Goal: Task Accomplishment & Management: Use online tool/utility

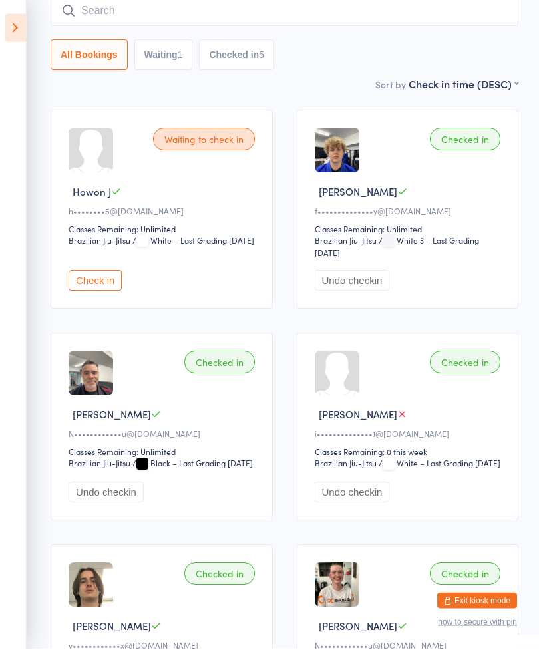
click at [363, 18] on input "search" at bounding box center [285, 12] width 468 height 31
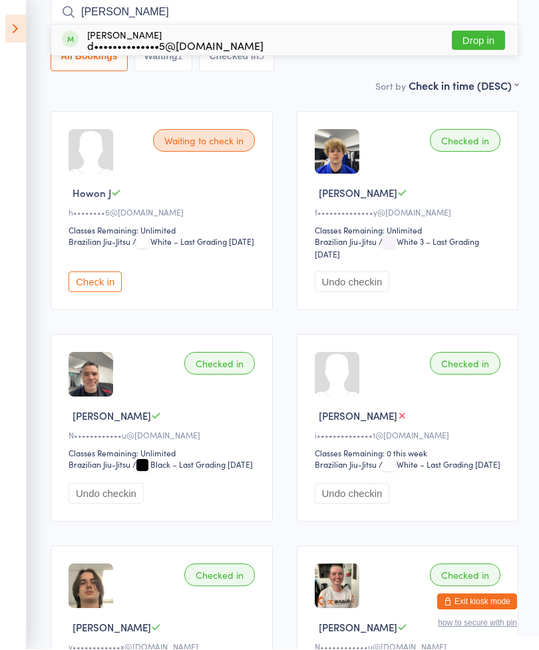
type input "[PERSON_NAME]"
click at [485, 39] on button "Drop in" at bounding box center [478, 40] width 53 height 19
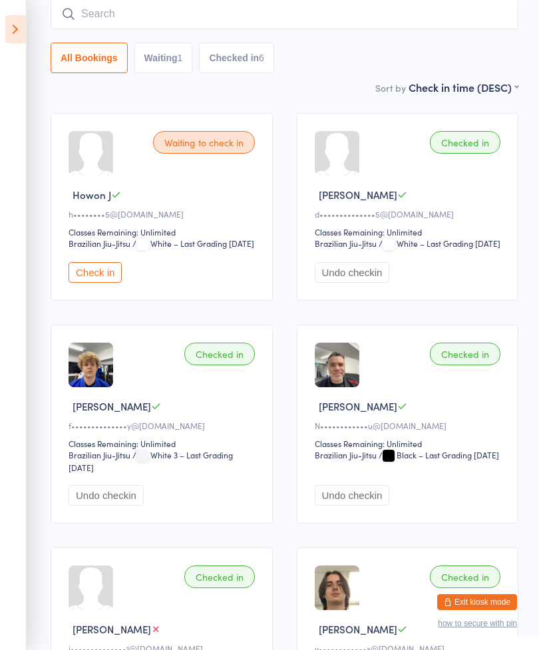
click at [11, 25] on icon at bounding box center [15, 29] width 21 height 28
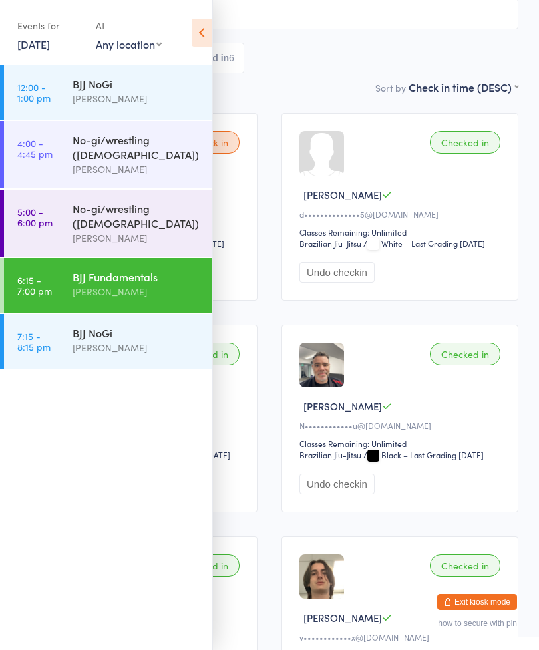
click at [109, 340] on div "[PERSON_NAME]" at bounding box center [137, 347] width 128 height 15
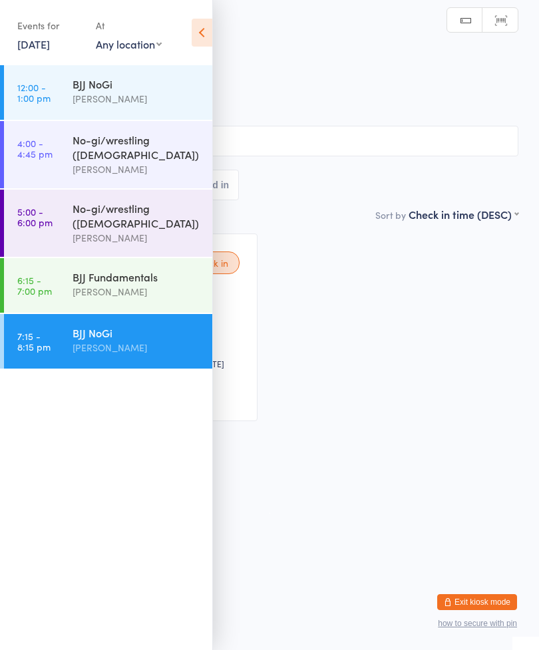
click at [203, 26] on icon at bounding box center [202, 33] width 21 height 28
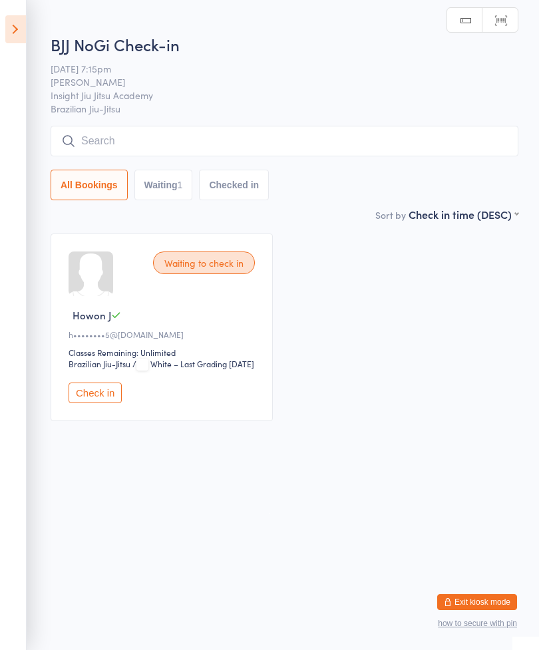
click at [124, 135] on input "search" at bounding box center [285, 141] width 468 height 31
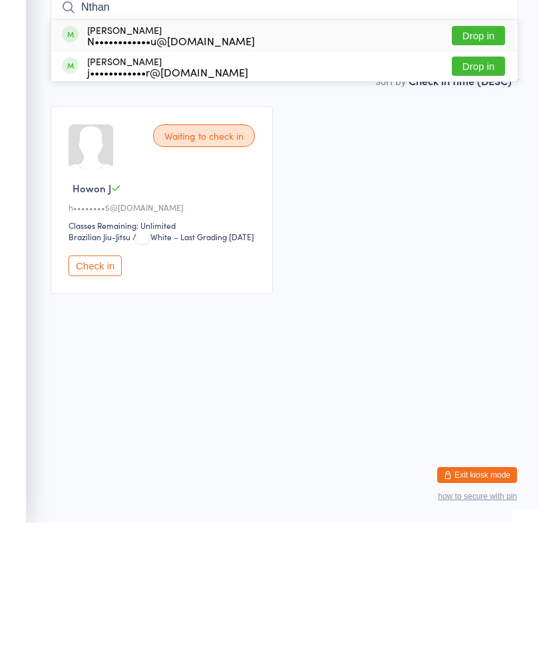
type input "Nthan"
click at [479, 153] on button "Drop in" at bounding box center [478, 162] width 53 height 19
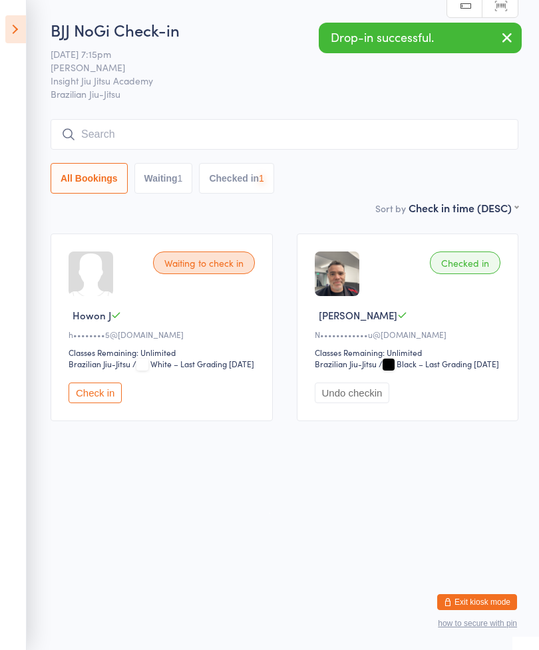
click at [105, 128] on input "search" at bounding box center [285, 134] width 468 height 31
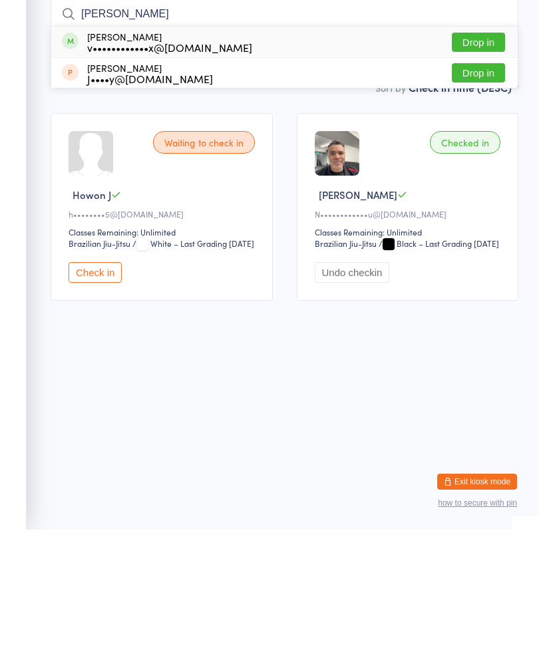
type input "[PERSON_NAME]"
click at [484, 153] on button "Drop in" at bounding box center [478, 162] width 53 height 19
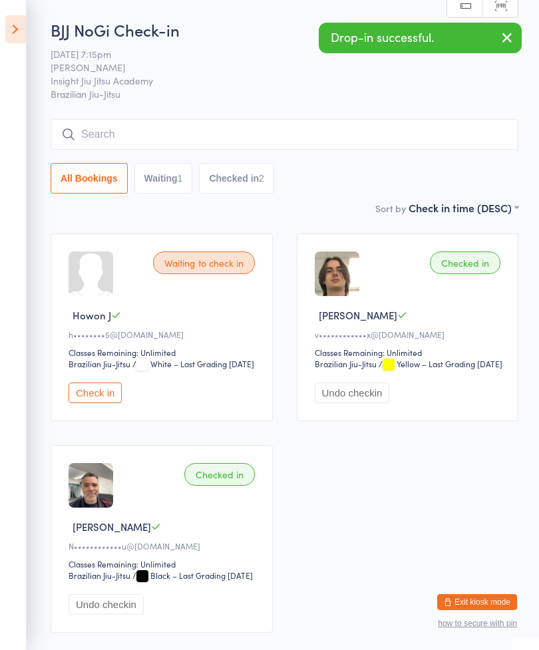
click at [383, 146] on input "search" at bounding box center [285, 134] width 468 height 31
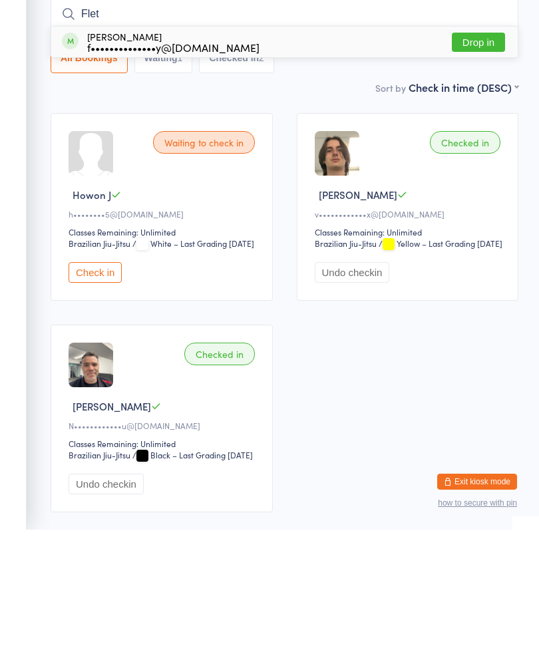
type input "Flet"
click at [477, 153] on button "Drop in" at bounding box center [478, 162] width 53 height 19
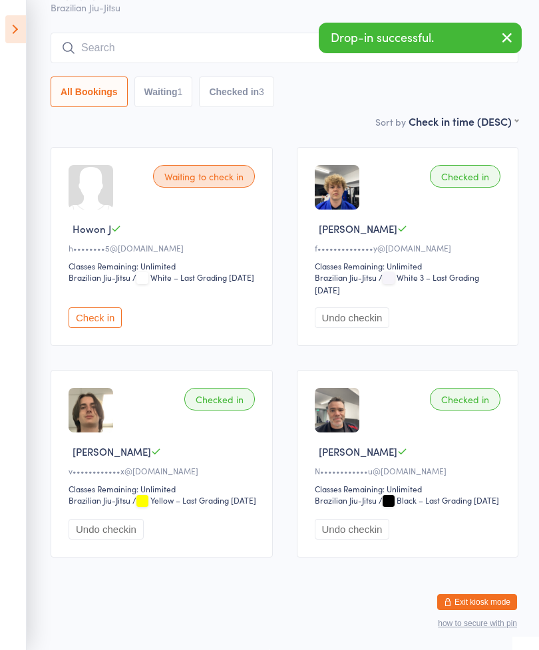
click at [179, 165] on div "Waiting to check in" at bounding box center [204, 176] width 102 height 23
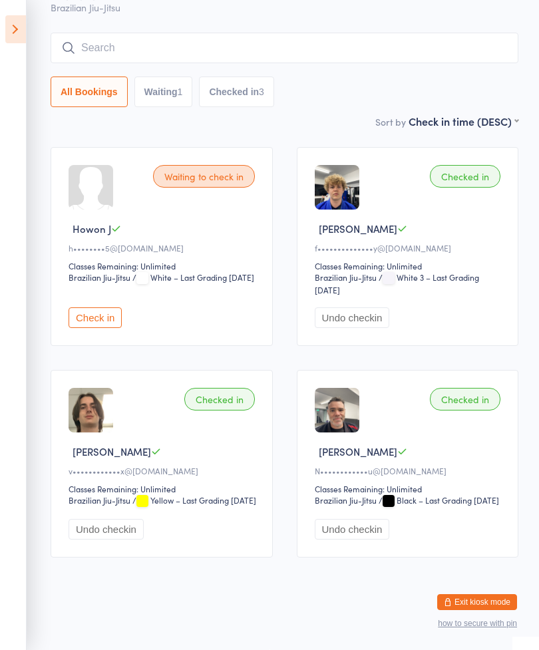
click at [91, 308] on button "Check in" at bounding box center [95, 318] width 53 height 21
click at [308, 33] on input "search" at bounding box center [285, 48] width 468 height 31
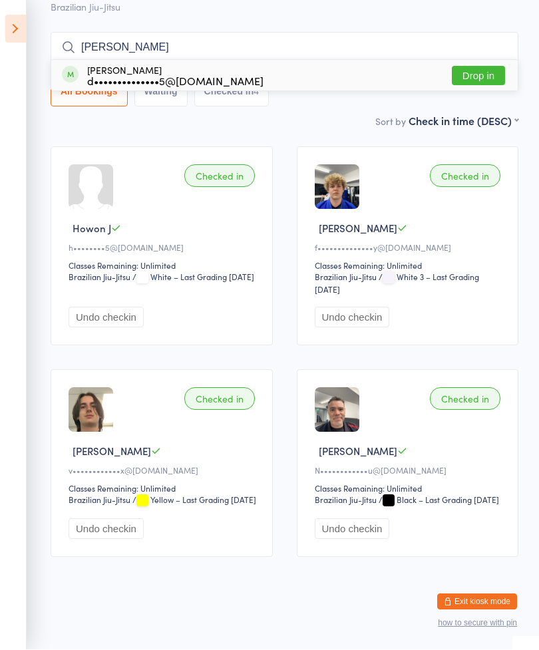
type input "[PERSON_NAME]"
click at [477, 67] on button "Drop in" at bounding box center [478, 76] width 53 height 19
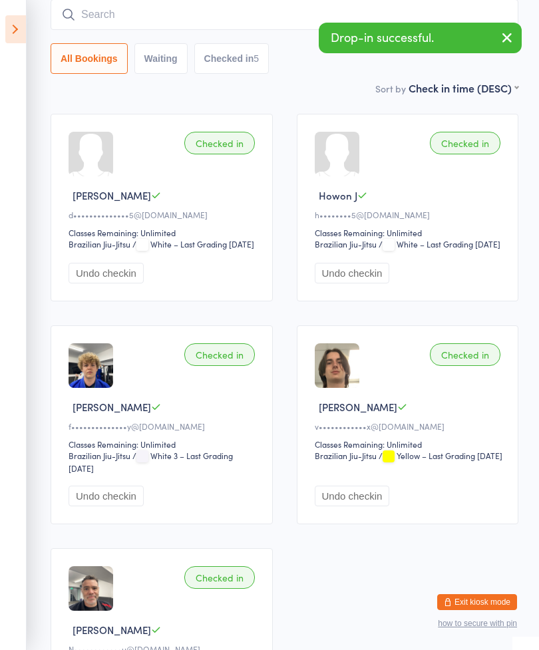
click at [292, 3] on input "search" at bounding box center [285, 14] width 468 height 31
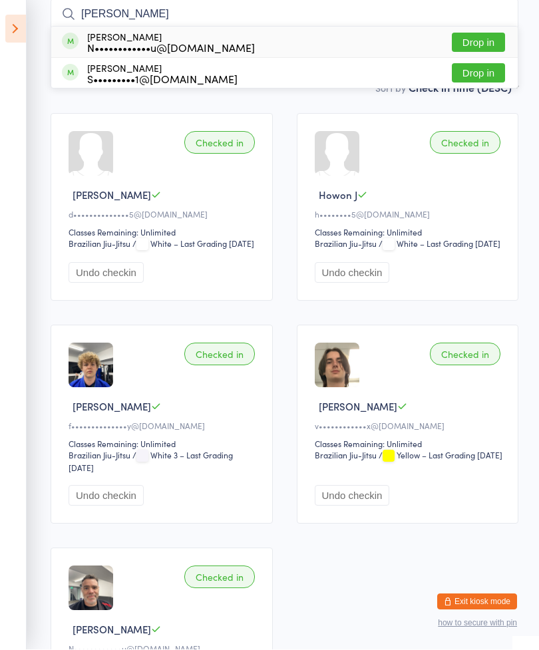
type input "[PERSON_NAME]"
click at [493, 44] on button "Drop in" at bounding box center [478, 42] width 53 height 19
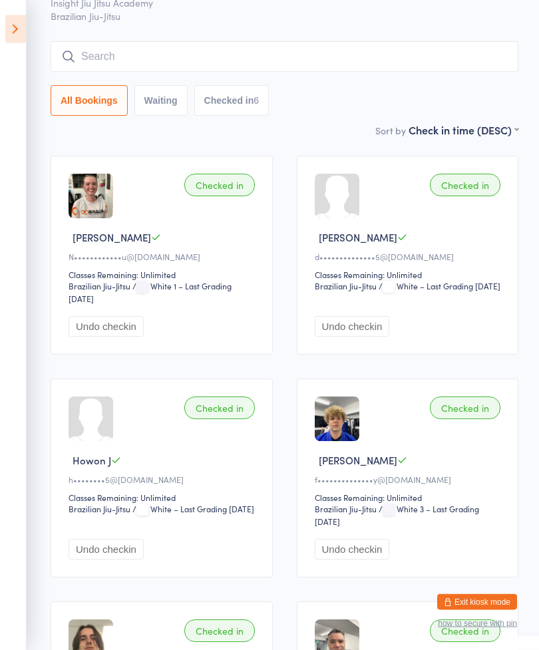
click at [429, 58] on input "search" at bounding box center [285, 57] width 468 height 31
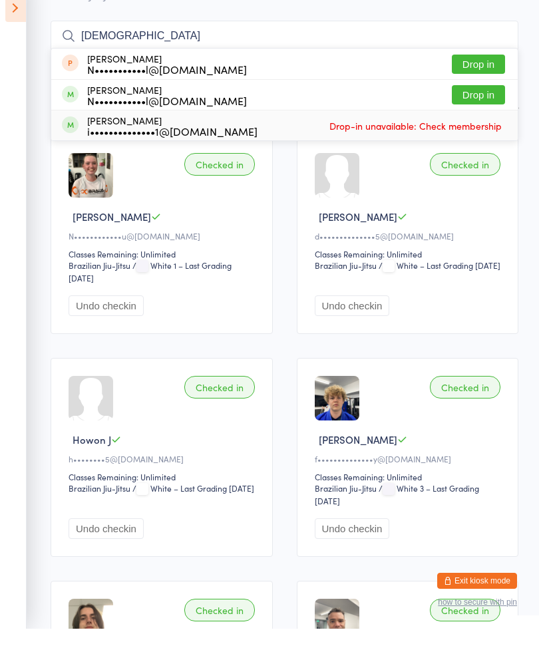
type input "[DEMOGRAPHIC_DATA]"
click at [451, 137] on span "Drop-in unavailable: Check membership" at bounding box center [415, 147] width 179 height 20
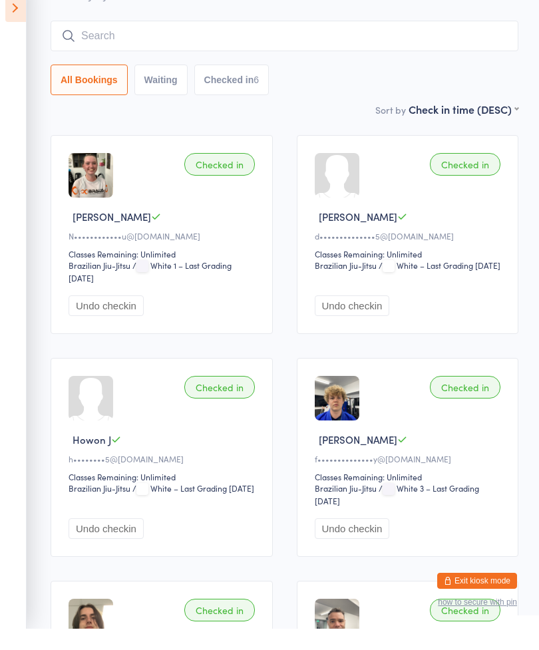
scroll to position [99, 0]
